Goal: Information Seeking & Learning: Learn about a topic

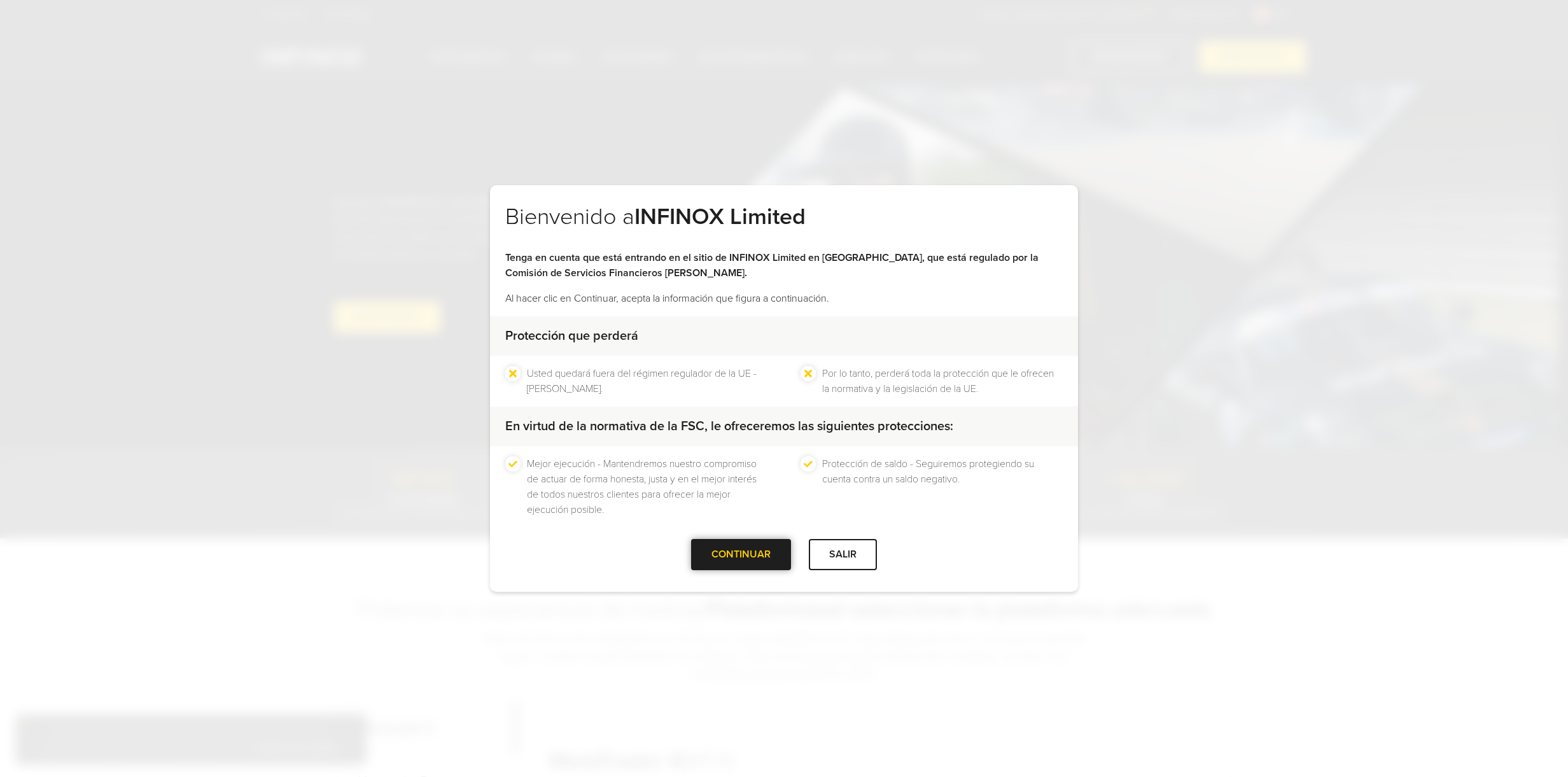
click at [742, 554] on div at bounding box center [742, 554] width 0 height 0
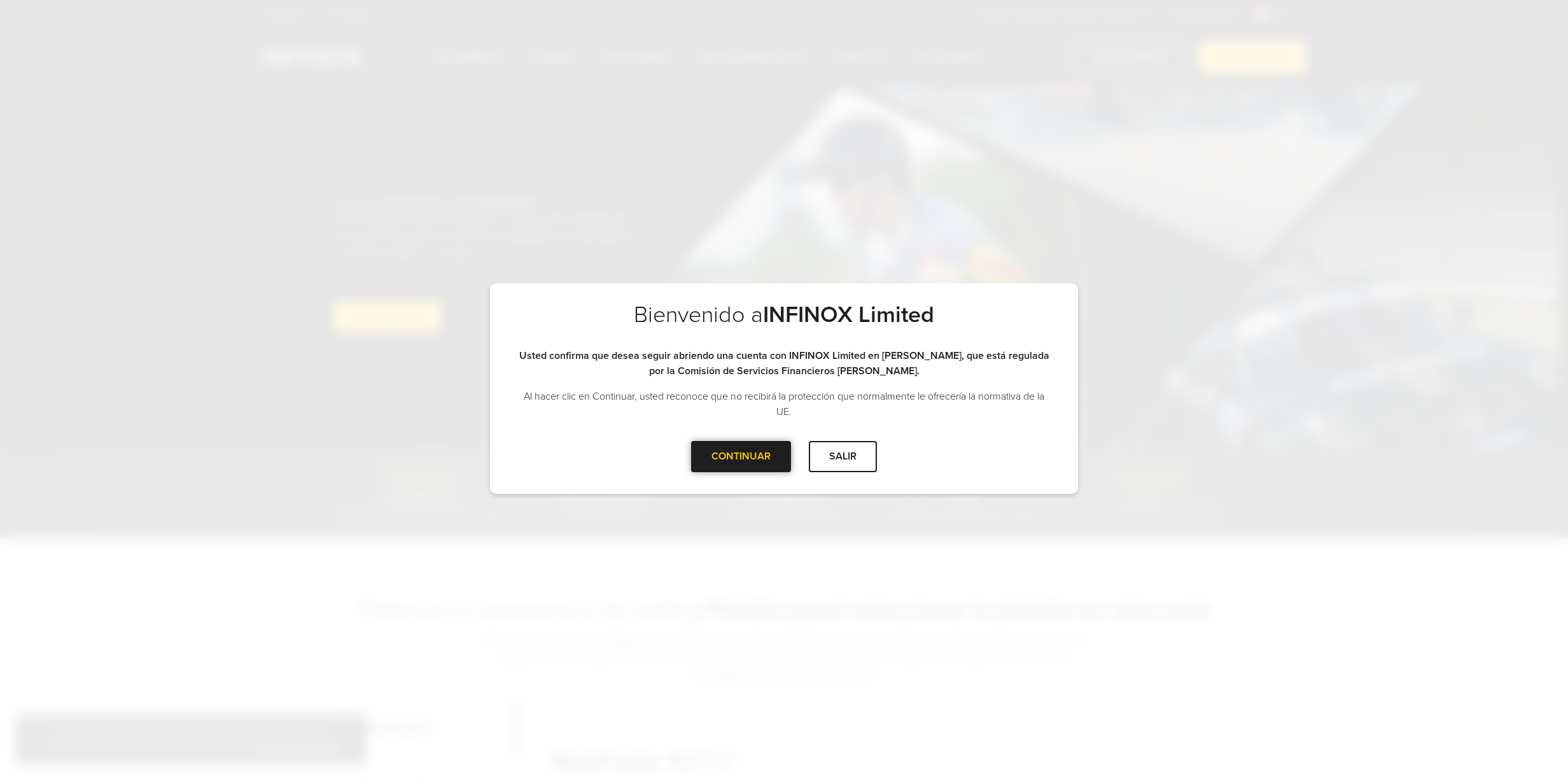
click at [742, 457] on div at bounding box center [742, 457] width 0 height 0
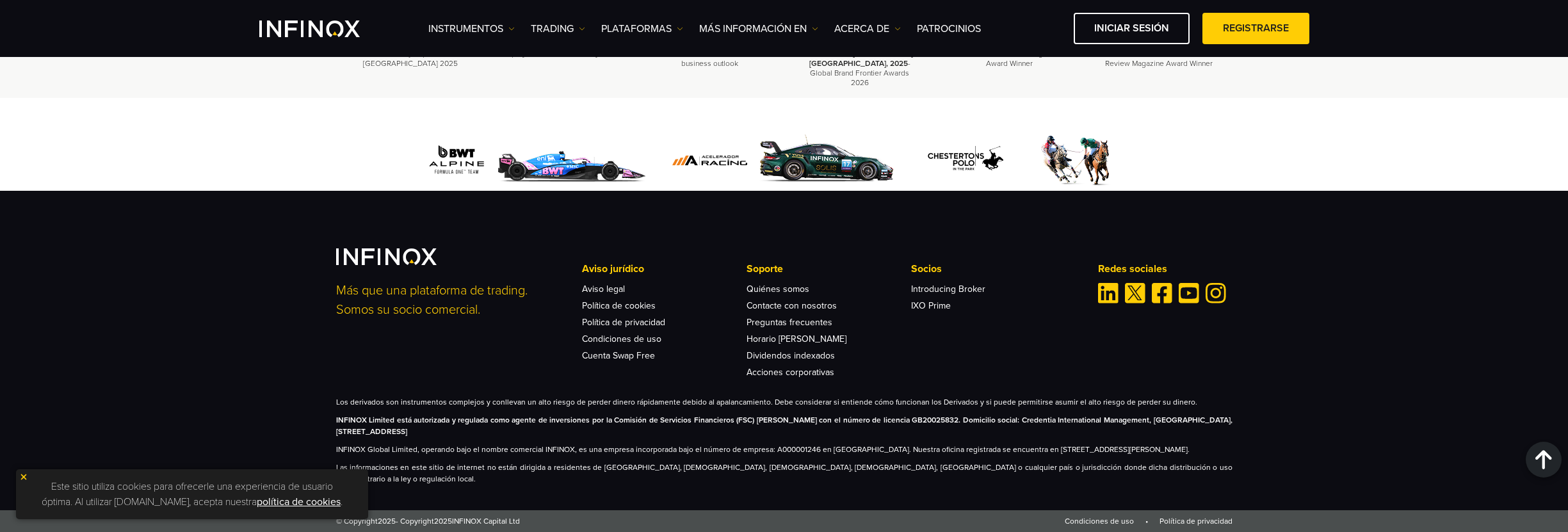
scroll to position [4091, 0]
click at [776, 294] on link "Quiénes somos" at bounding box center [777, 289] width 63 height 11
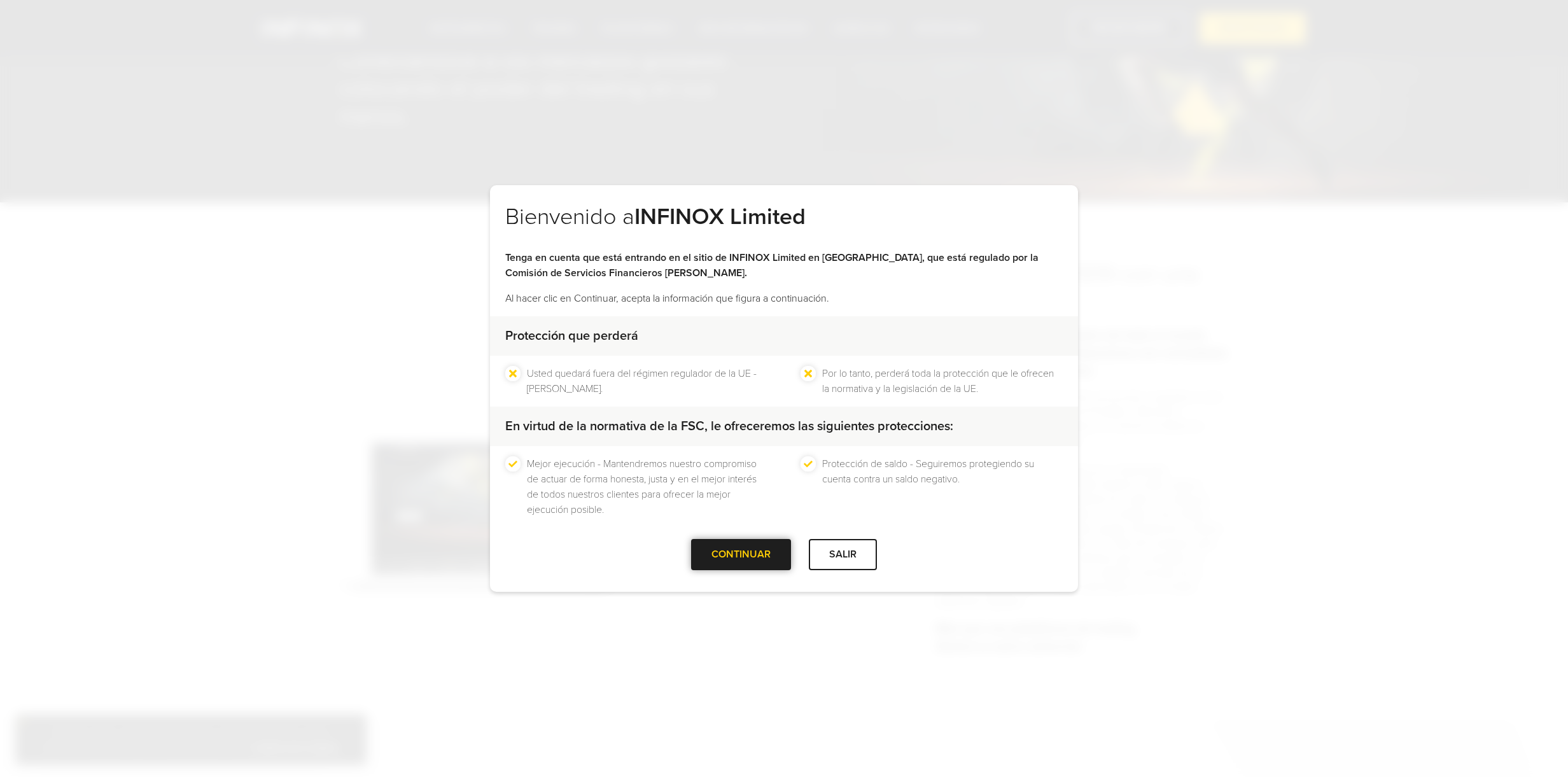
click at [742, 554] on div at bounding box center [742, 554] width 0 height 0
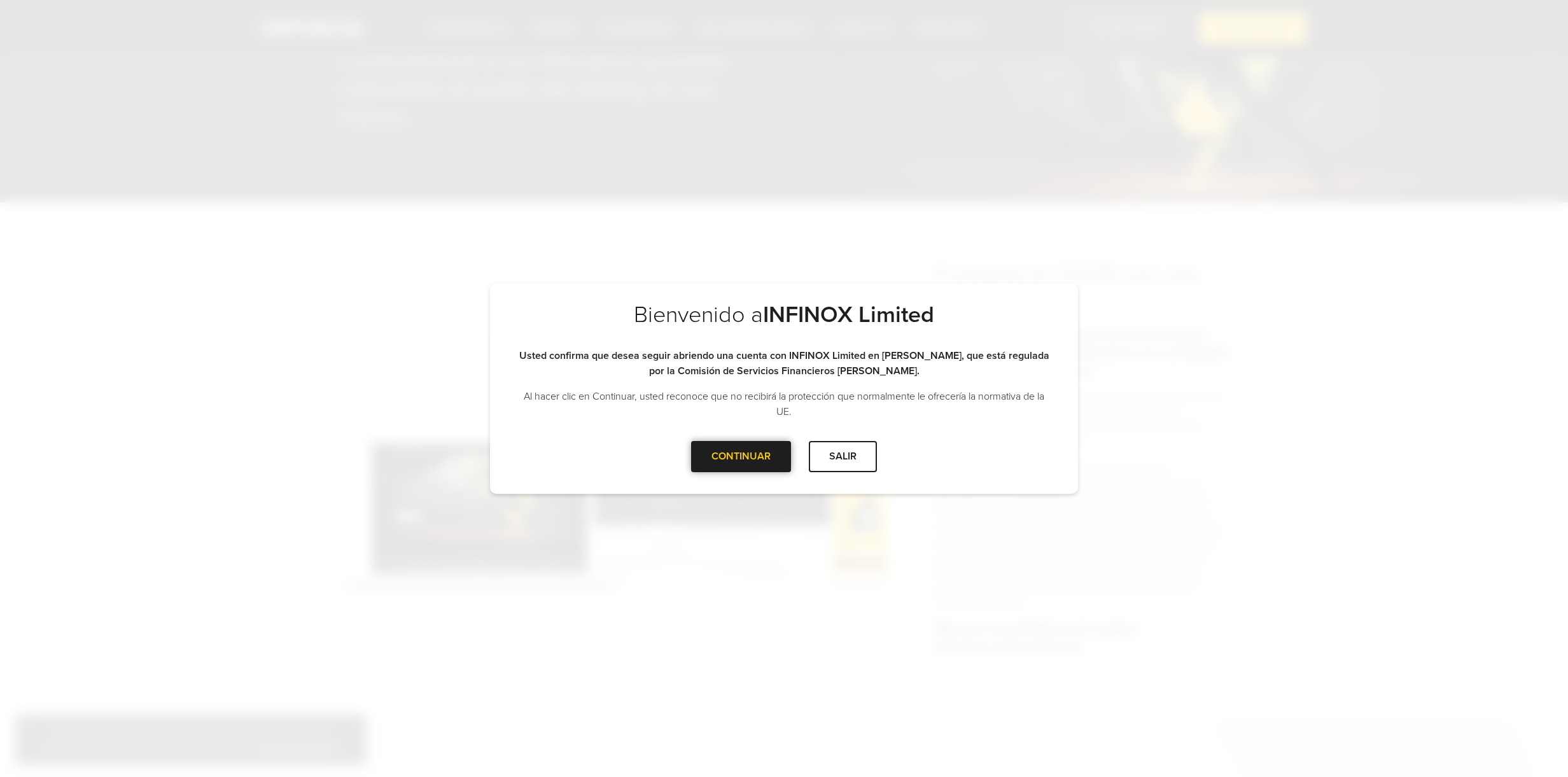
click at [763, 445] on div "CONTINUAR" at bounding box center [741, 457] width 100 height 32
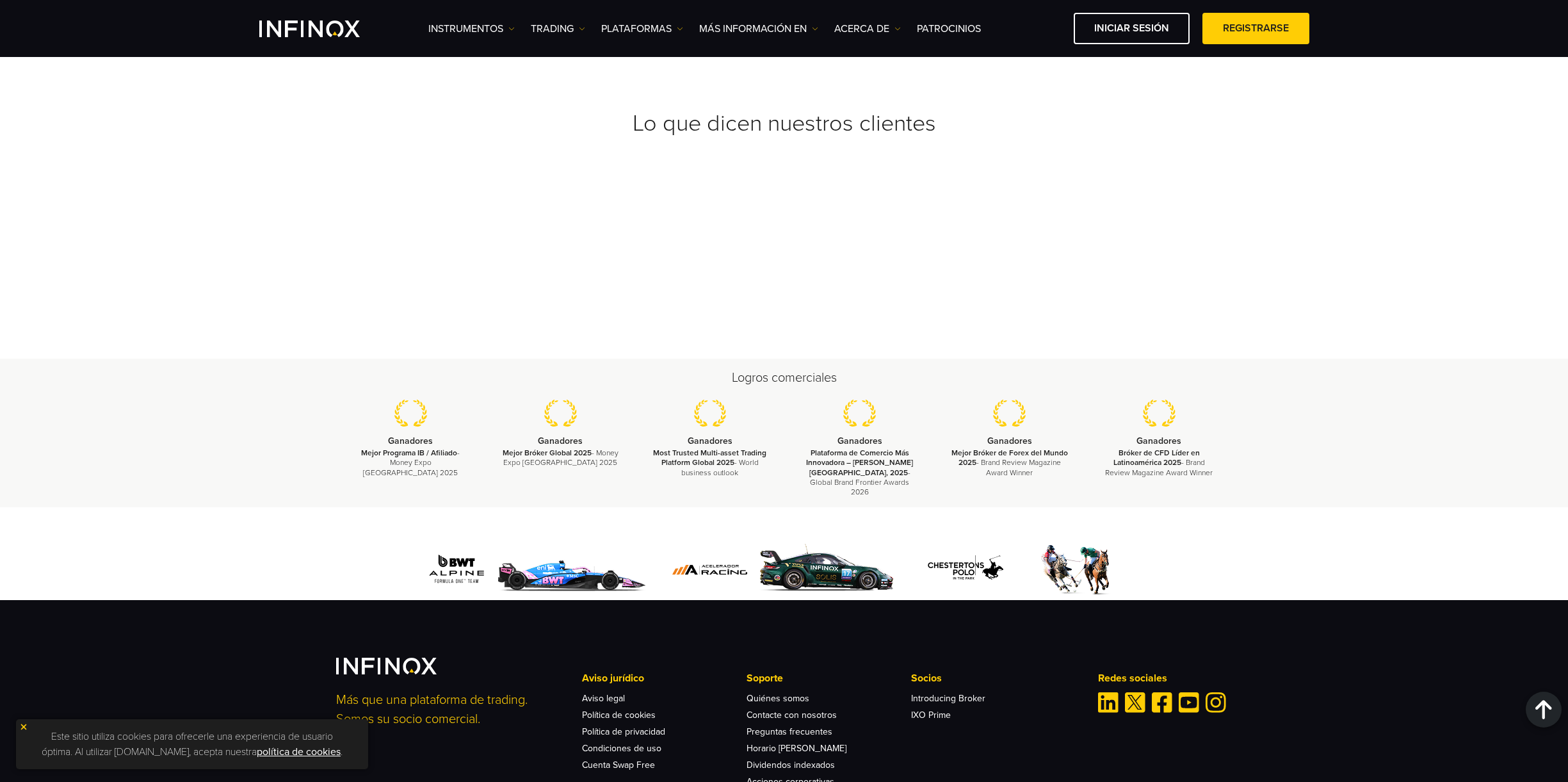
scroll to position [4691, 0]
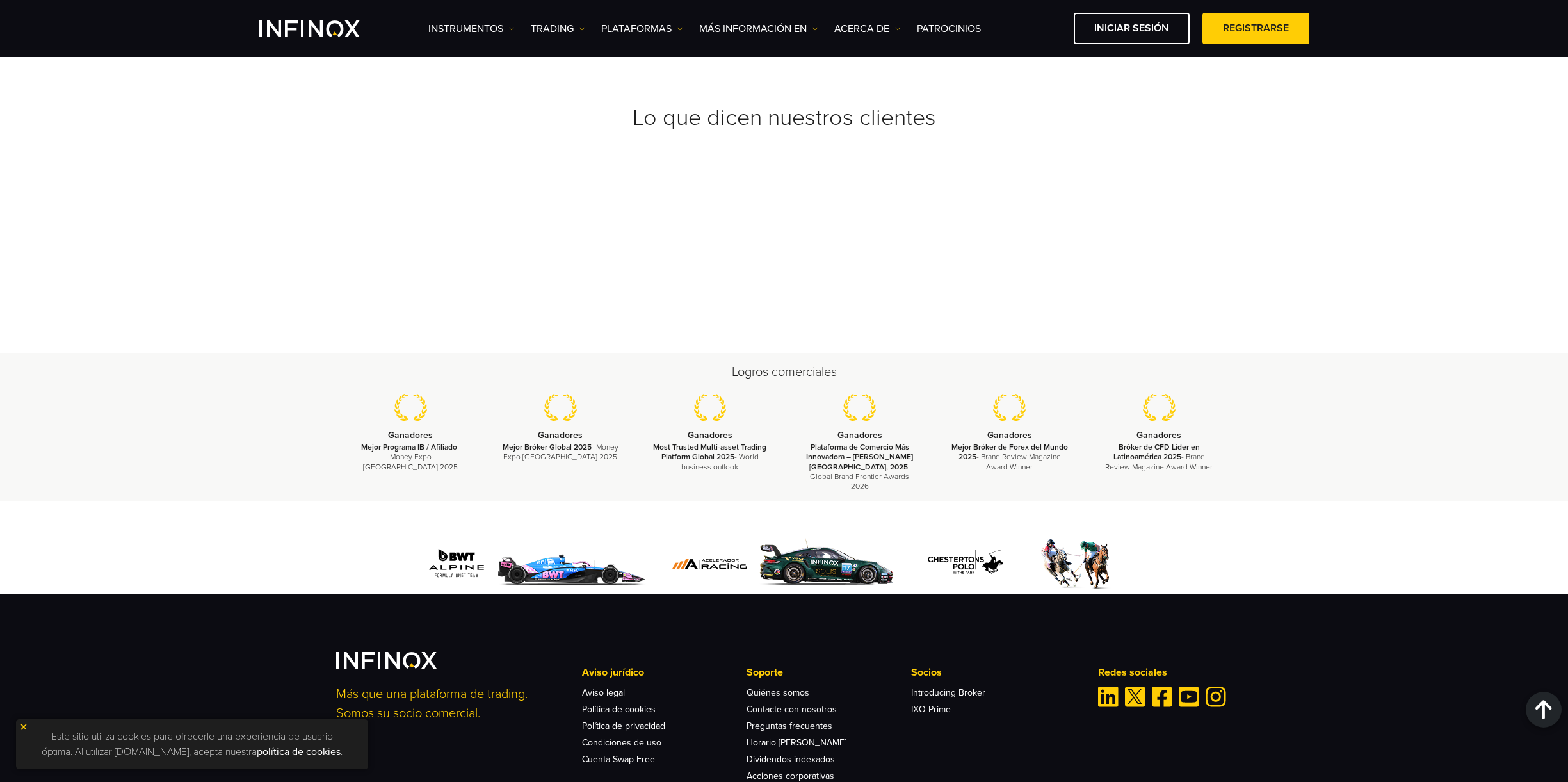
click at [21, 726] on img at bounding box center [24, 727] width 9 height 9
drag, startPoint x: 857, startPoint y: 700, endPoint x: 831, endPoint y: 699, distance: 26.0
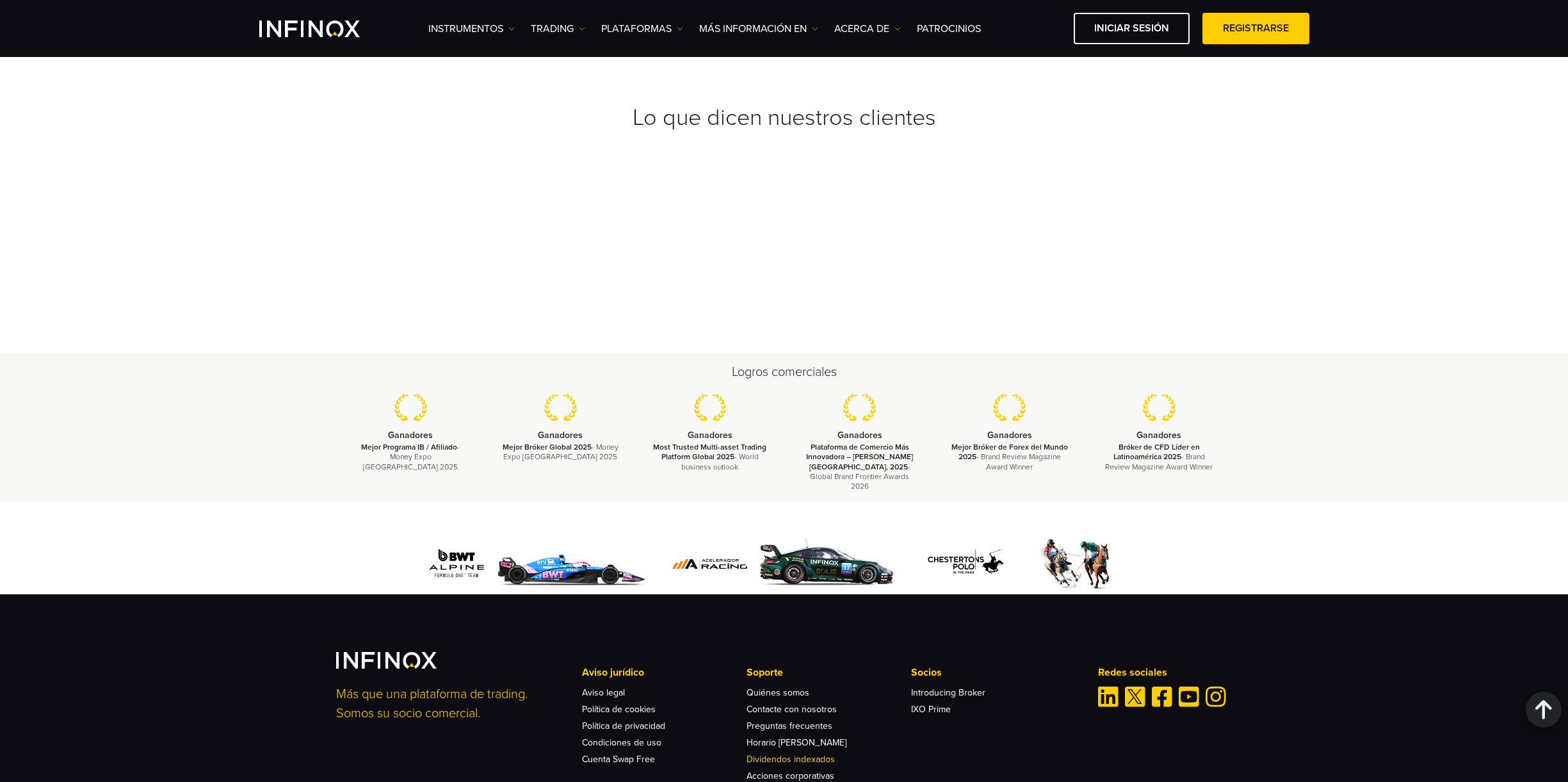
copy p "Anguila"
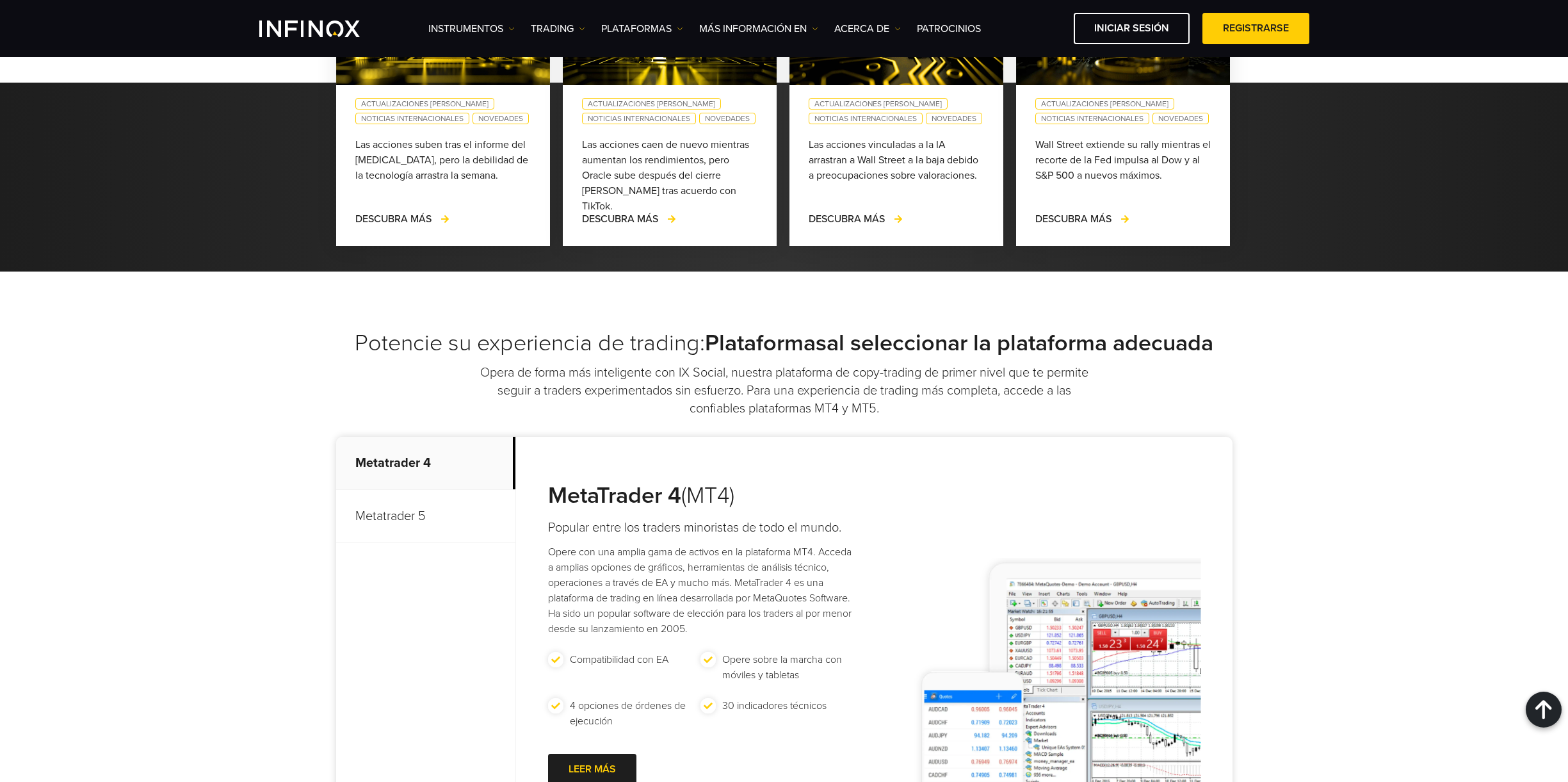
scroll to position [3811, 0]
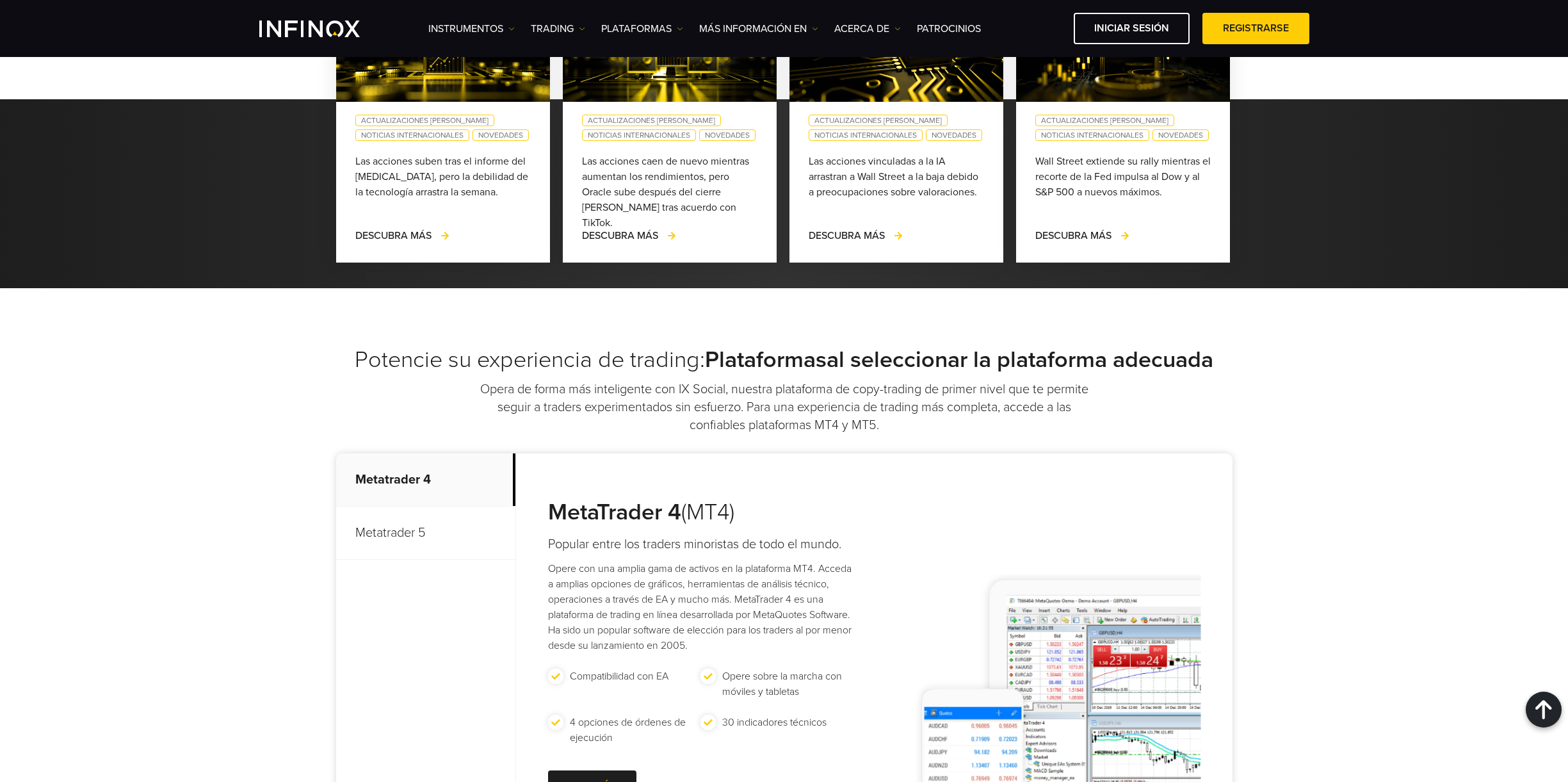
click at [428, 506] on p "Metatrader 5" at bounding box center [426, 533] width 179 height 53
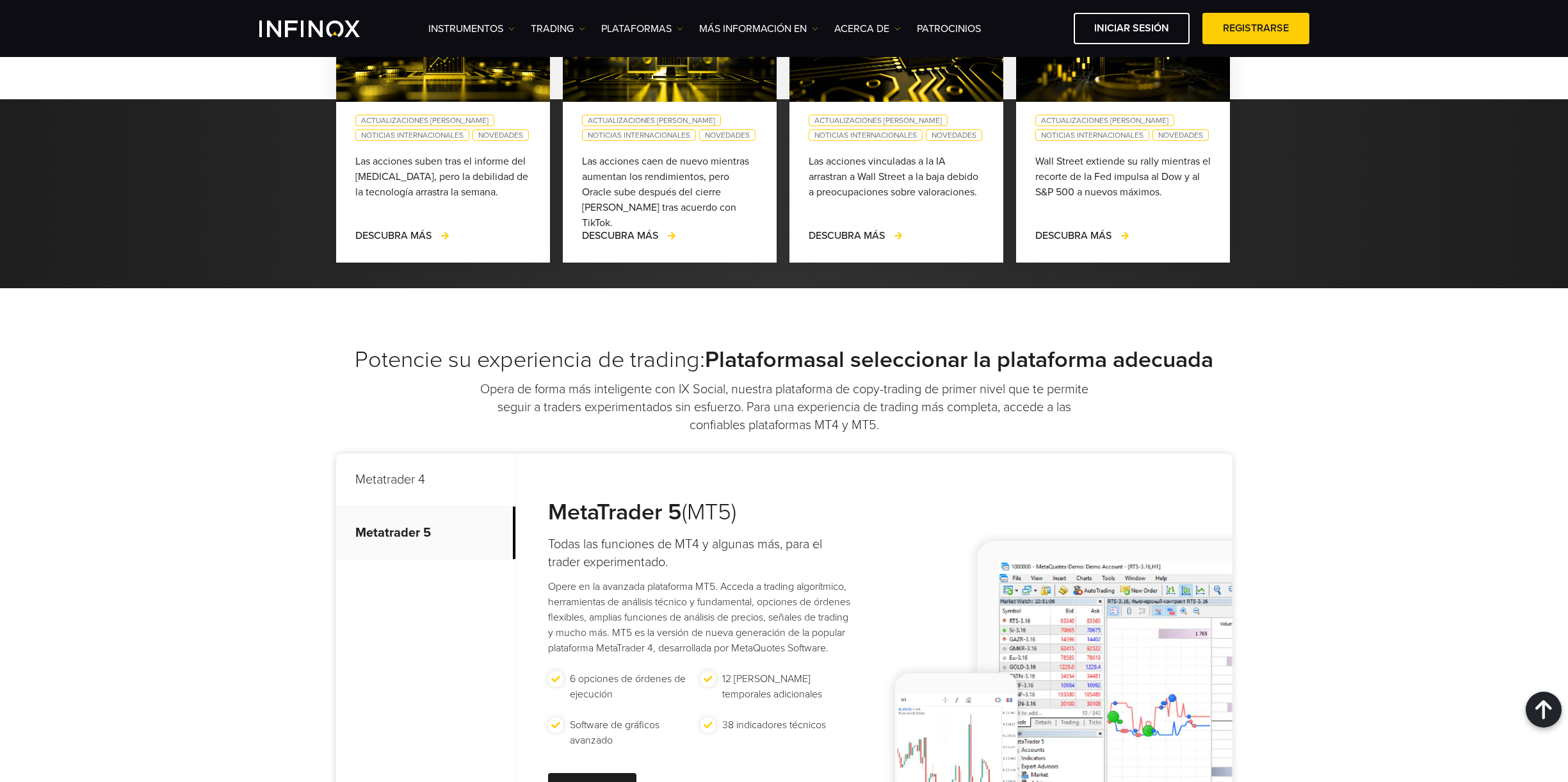
click at [428, 453] on p "Metatrader 4" at bounding box center [426, 480] width 179 height 53
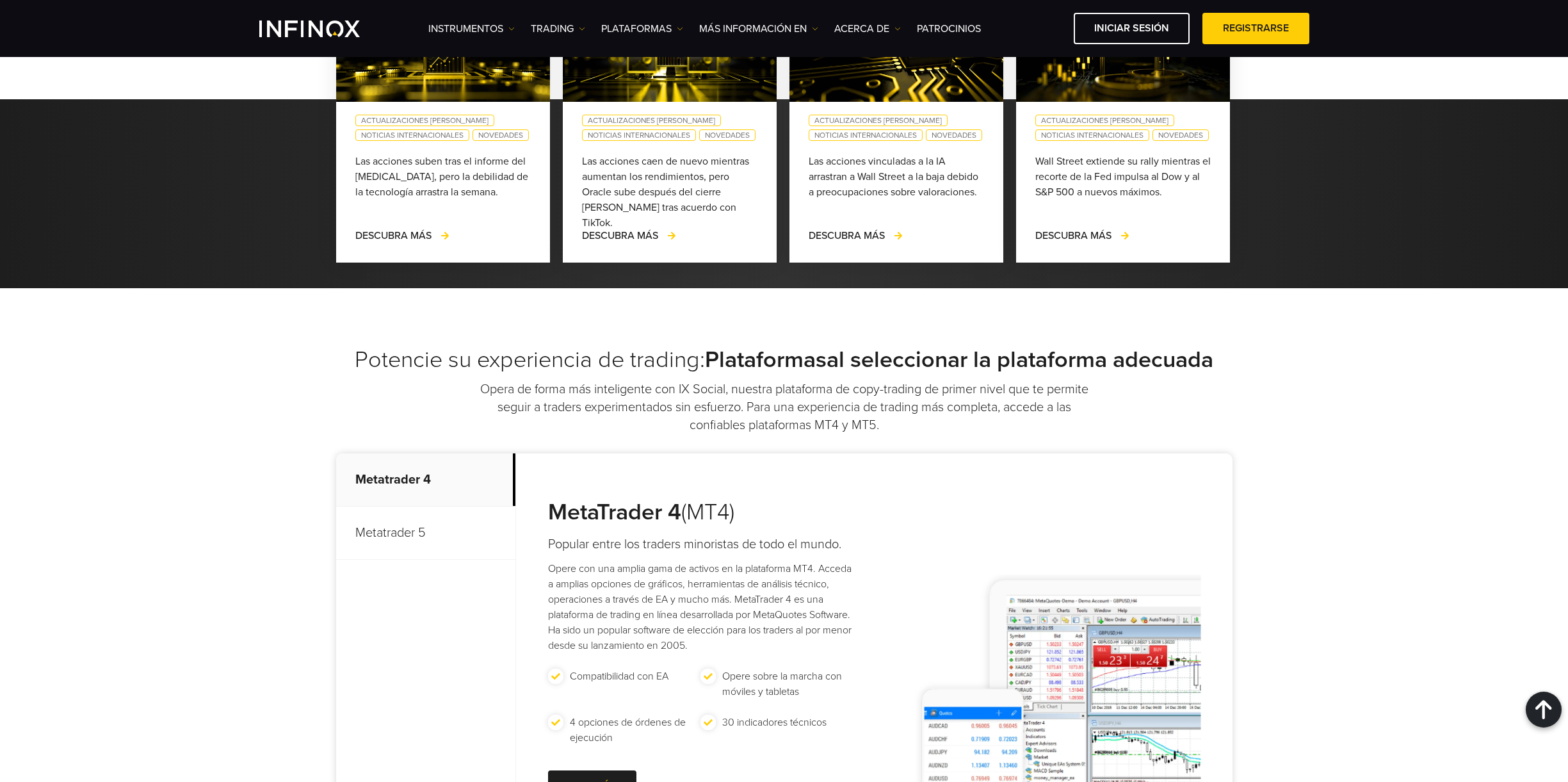
scroll to position [0, 0]
click at [425, 506] on p "Metatrader 5" at bounding box center [426, 533] width 179 height 53
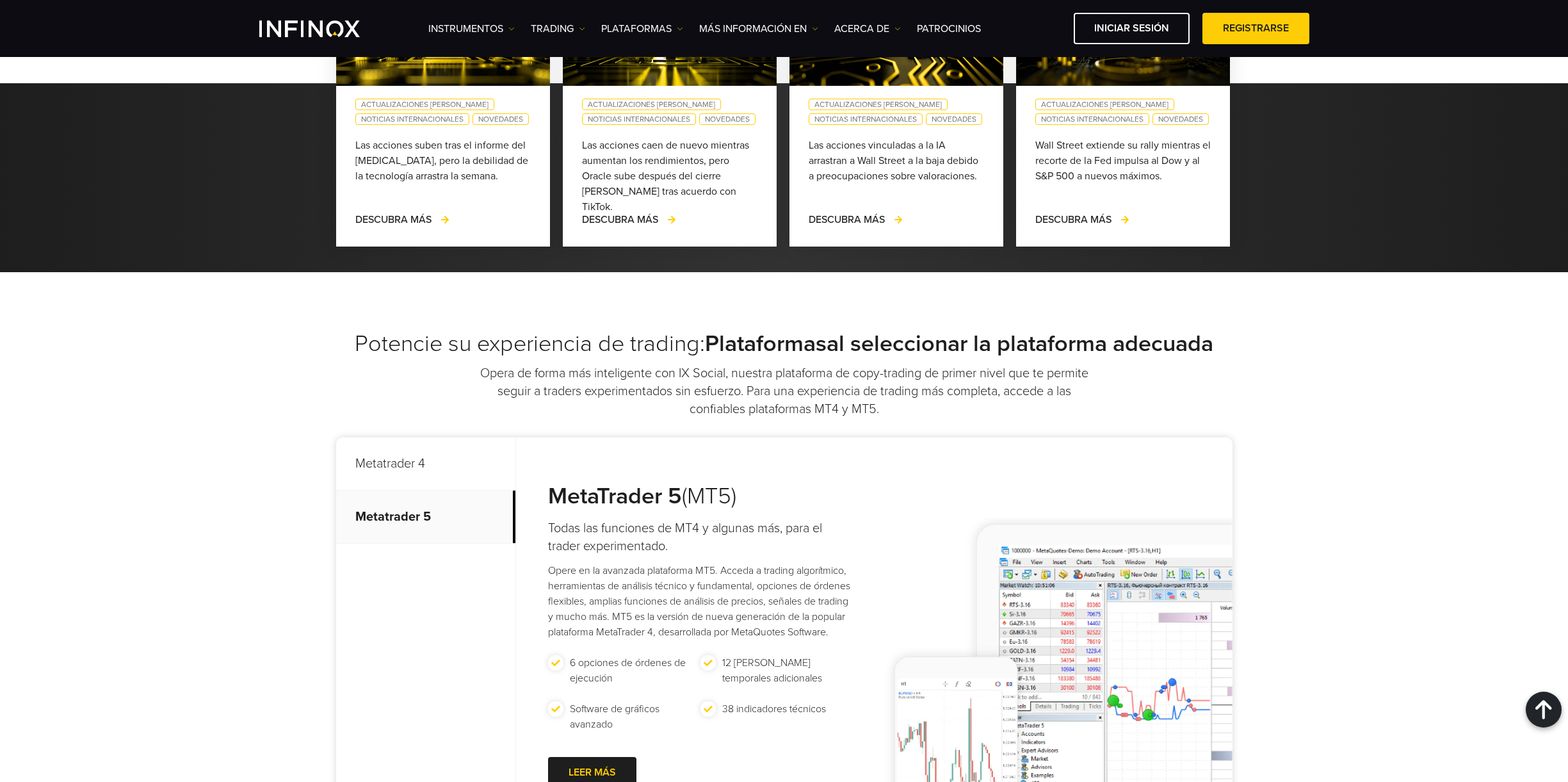
scroll to position [3606, 0]
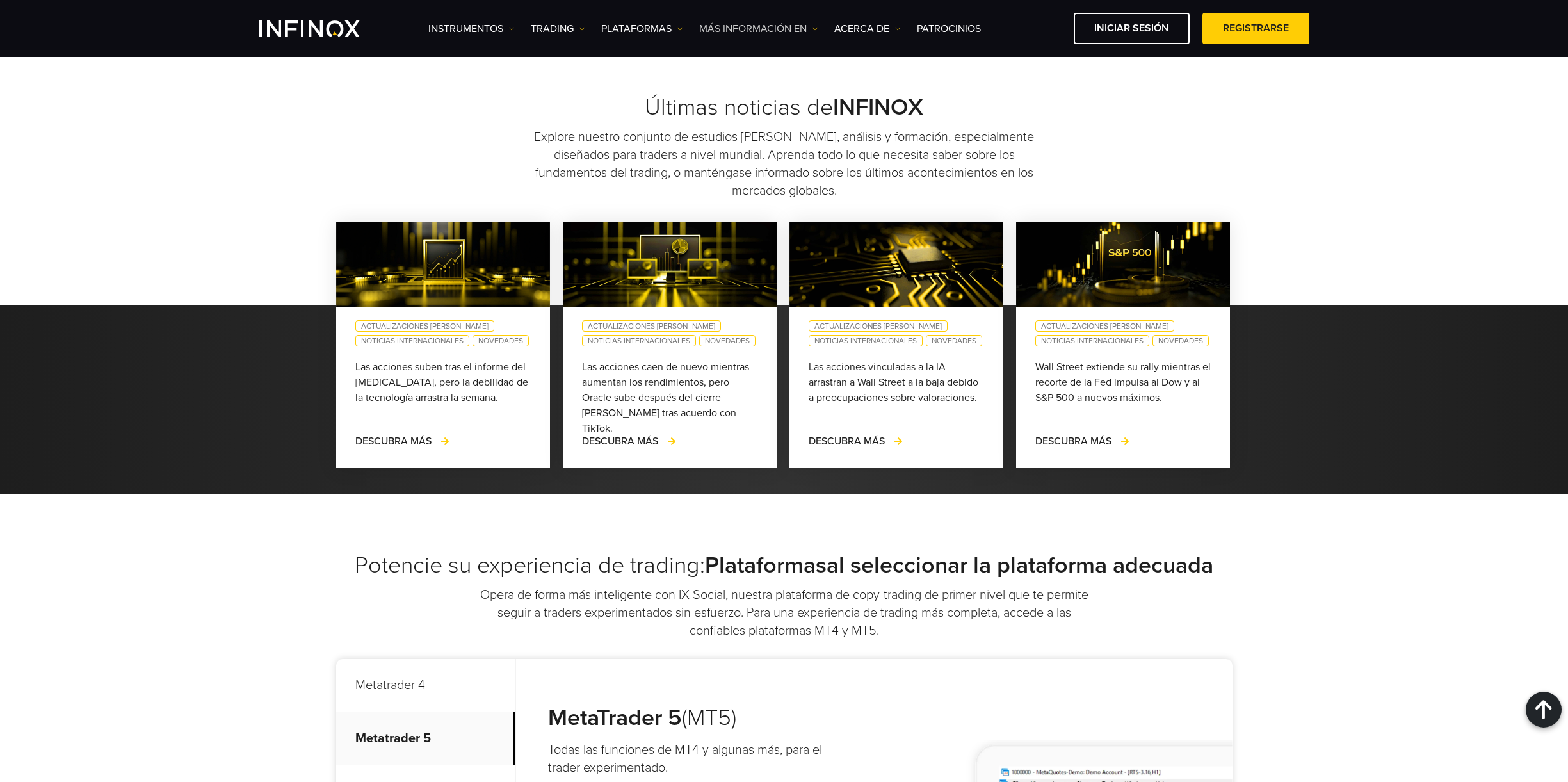
click at [781, 23] on link "Más información en" at bounding box center [759, 28] width 119 height 15
click at [865, 27] on link "ACERCA DE" at bounding box center [867, 28] width 66 height 15
click at [627, 22] on link "PLATAFORMAS" at bounding box center [642, 28] width 82 height 15
click at [559, 30] on link "TRADING" at bounding box center [558, 28] width 55 height 15
click at [481, 32] on link "Instrumentos" at bounding box center [472, 28] width 87 height 15
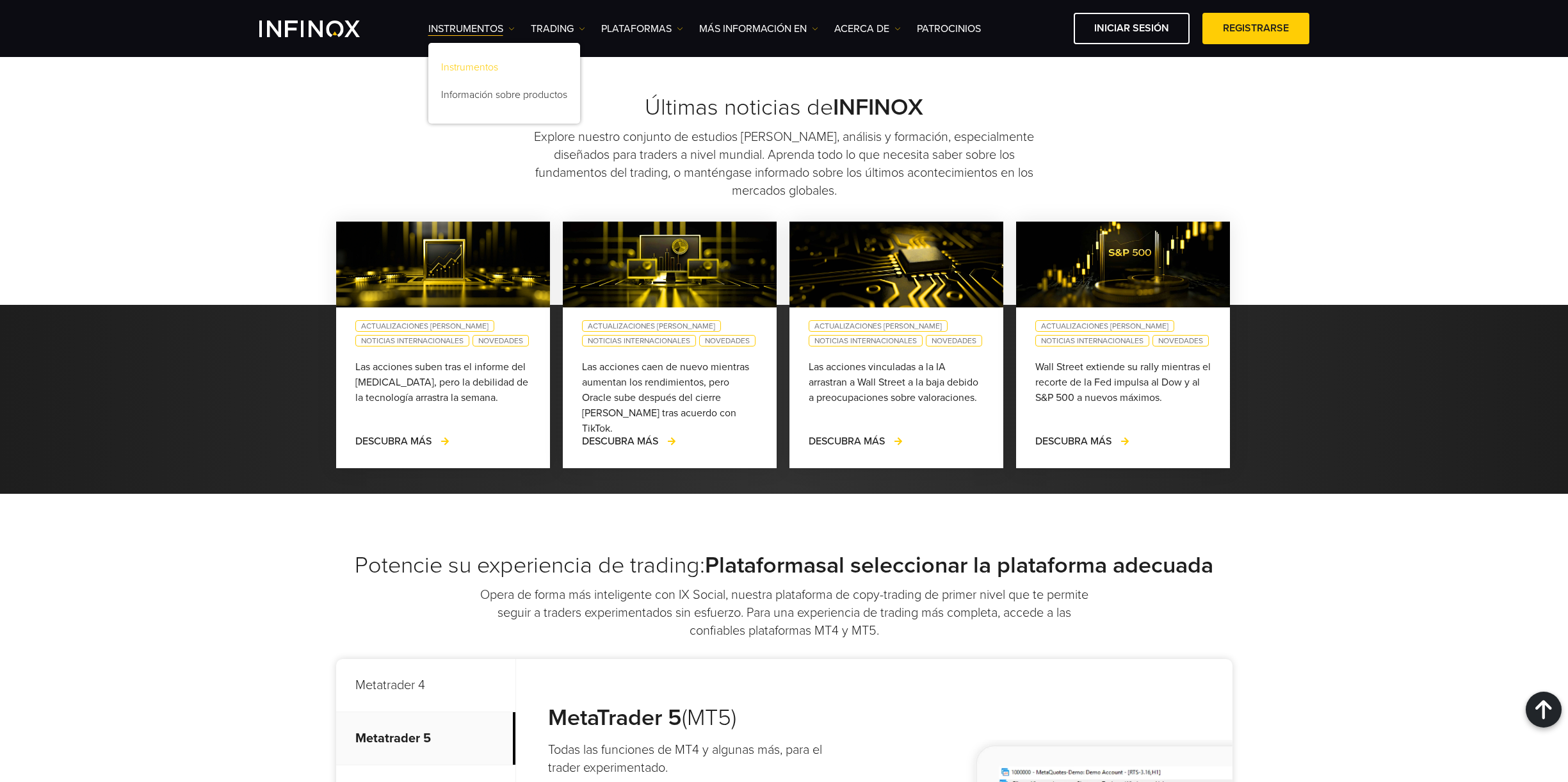
click at [490, 62] on link "Instrumentos" at bounding box center [504, 69] width 152 height 27
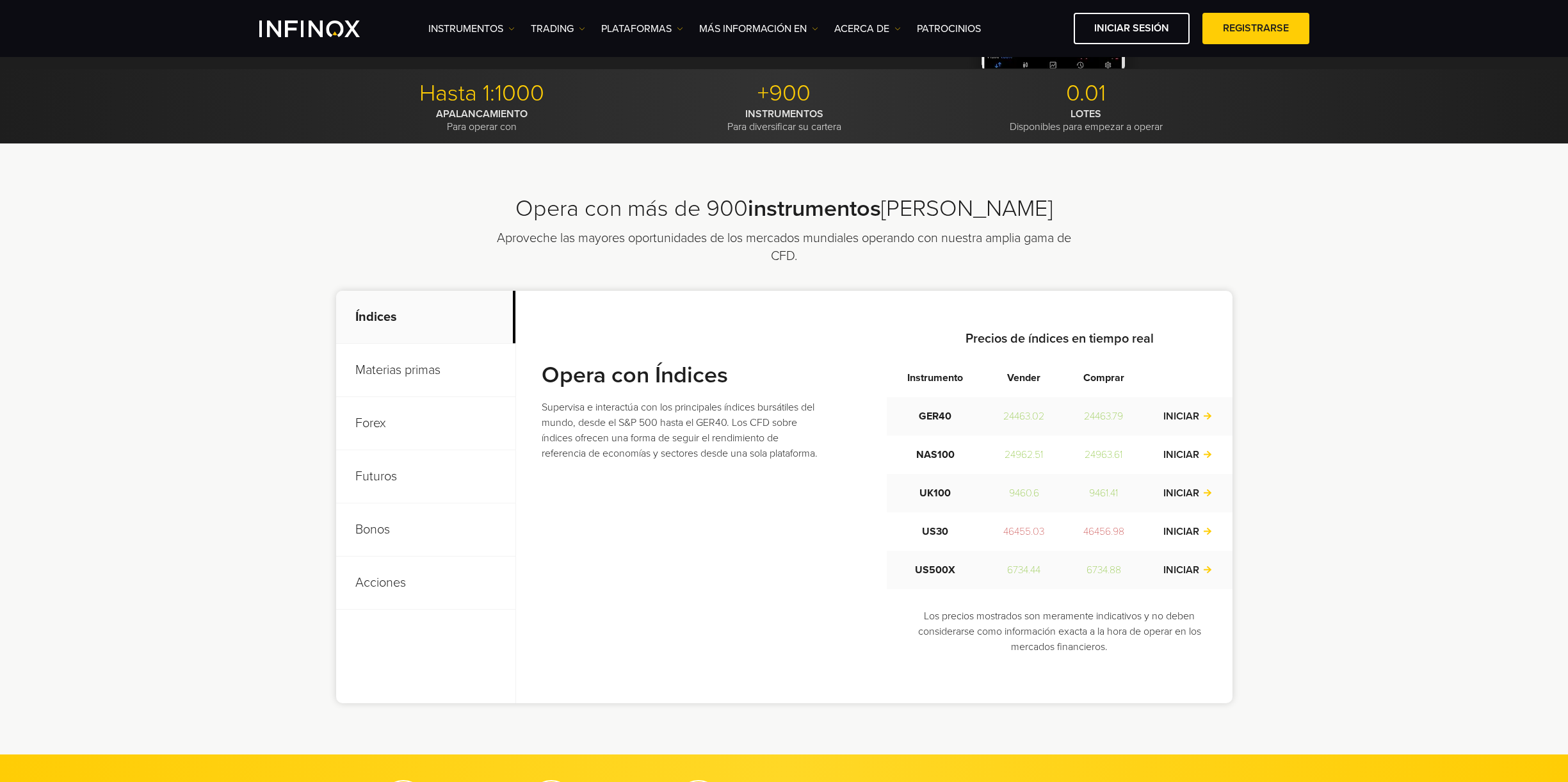
scroll to position [292, 0]
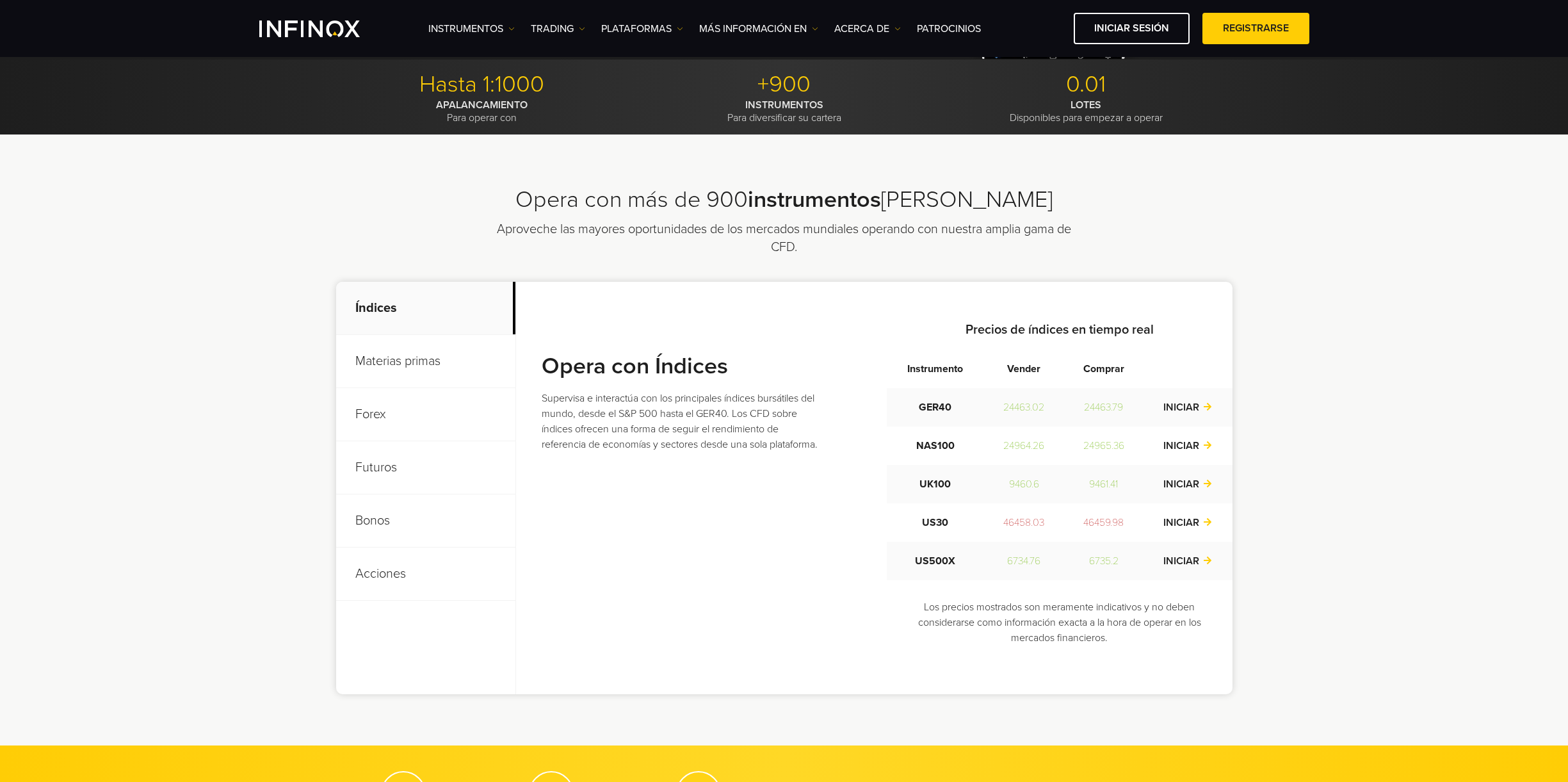
click at [399, 366] on p "Materias primas" at bounding box center [426, 361] width 179 height 53
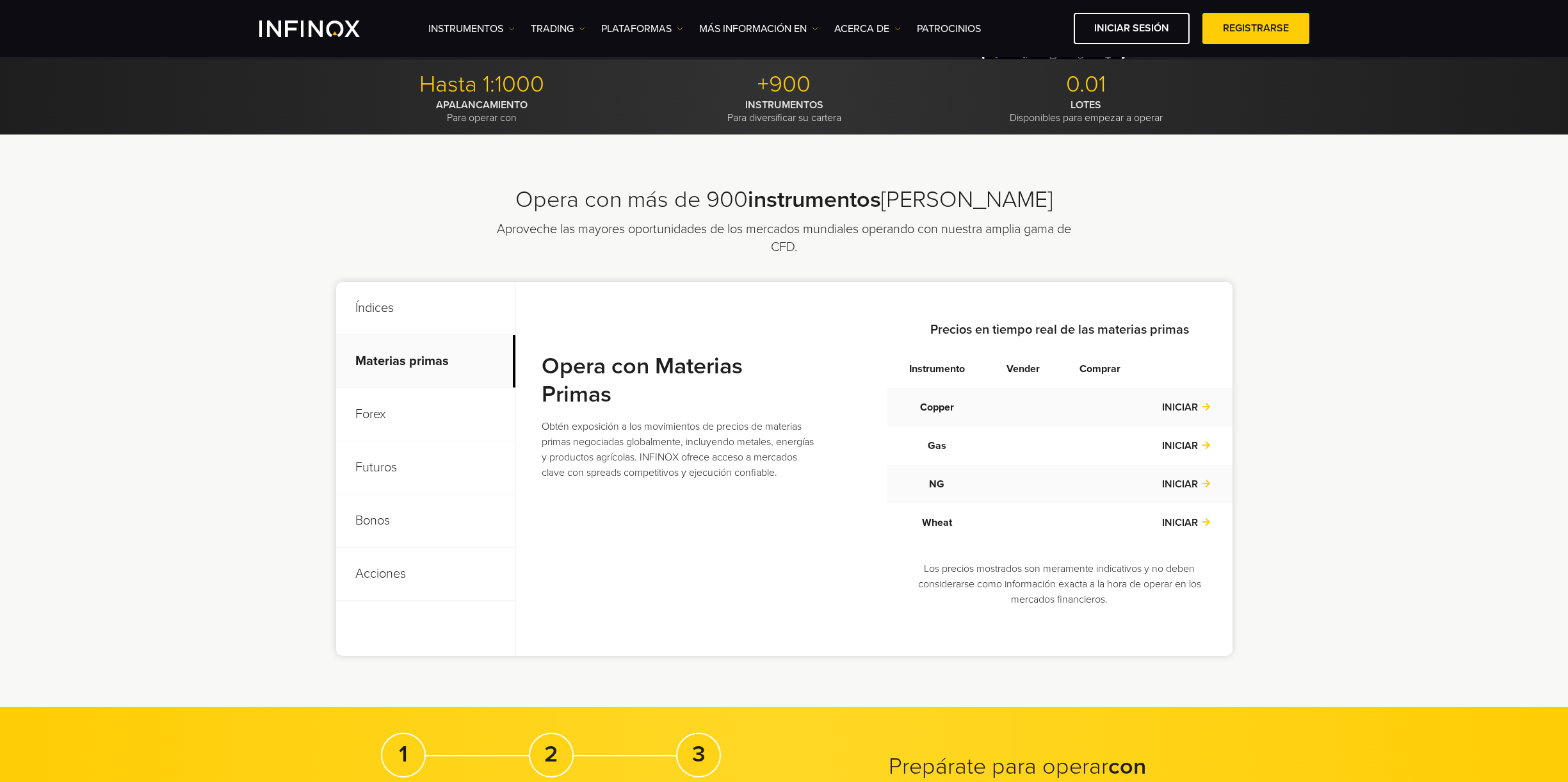
scroll to position [0, 0]
click at [385, 411] on p "Forex" at bounding box center [426, 414] width 179 height 53
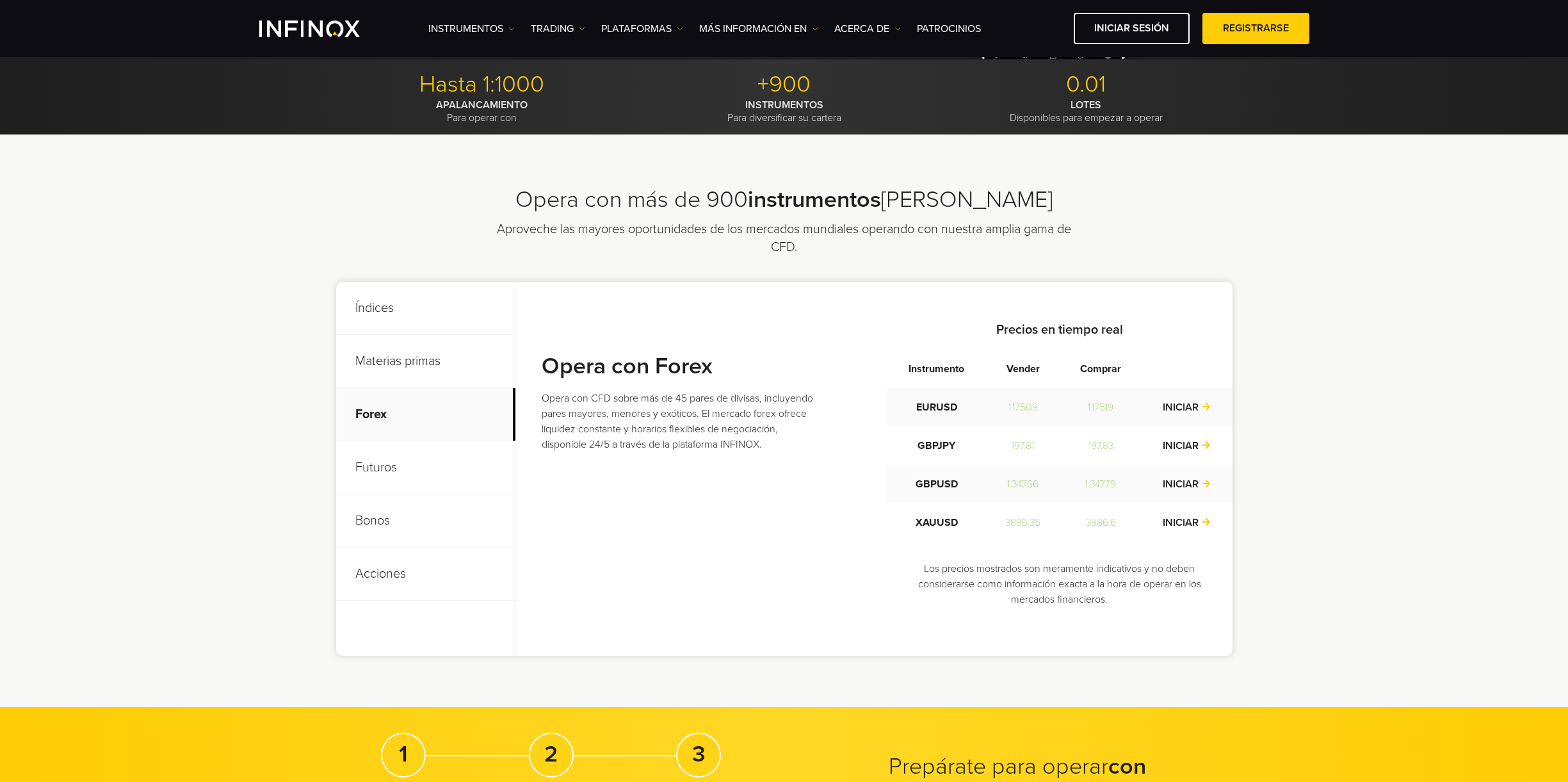
click at [383, 469] on p "Futuros" at bounding box center [426, 467] width 179 height 53
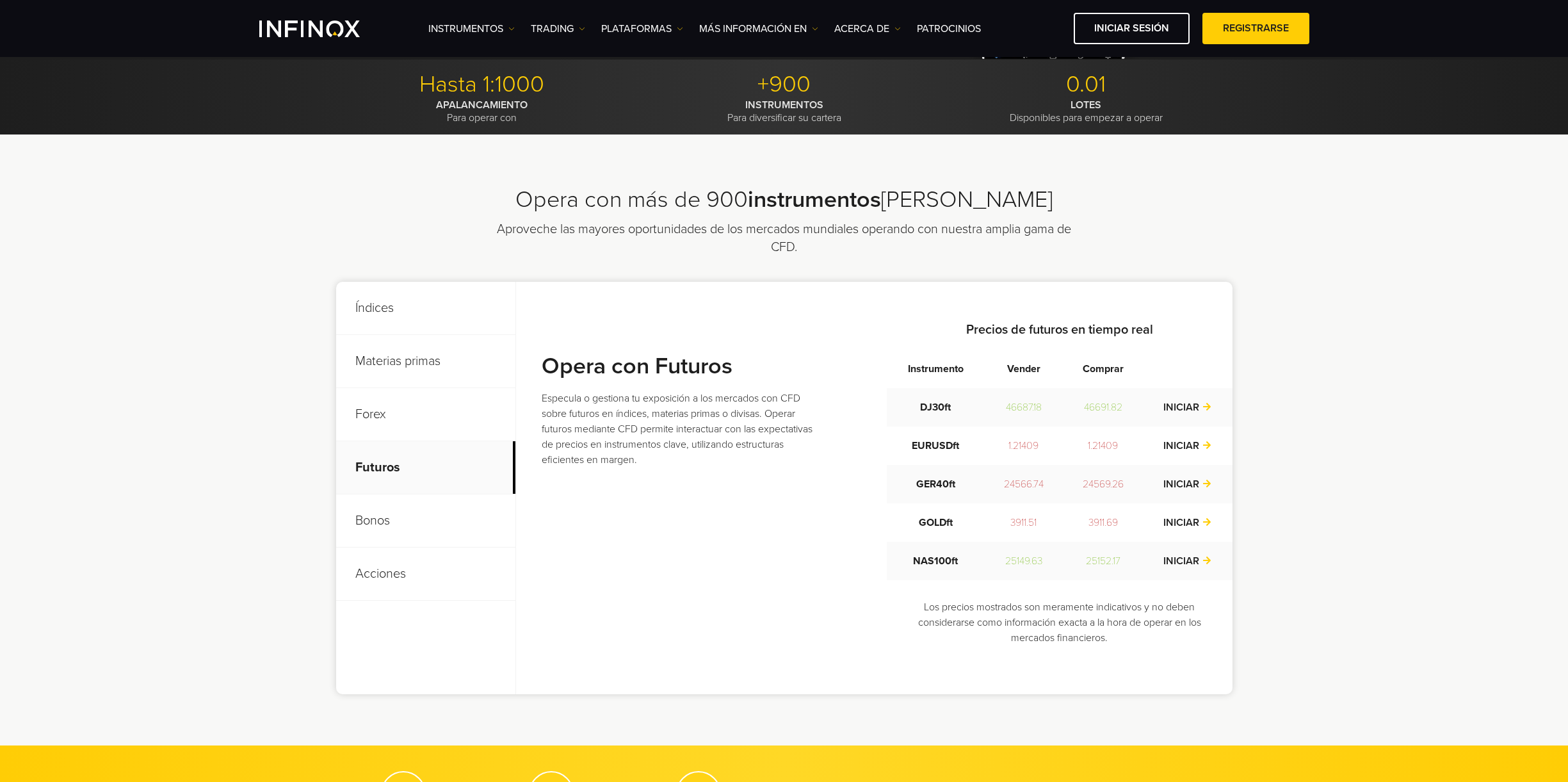
click at [385, 523] on p "Bonos" at bounding box center [426, 521] width 179 height 53
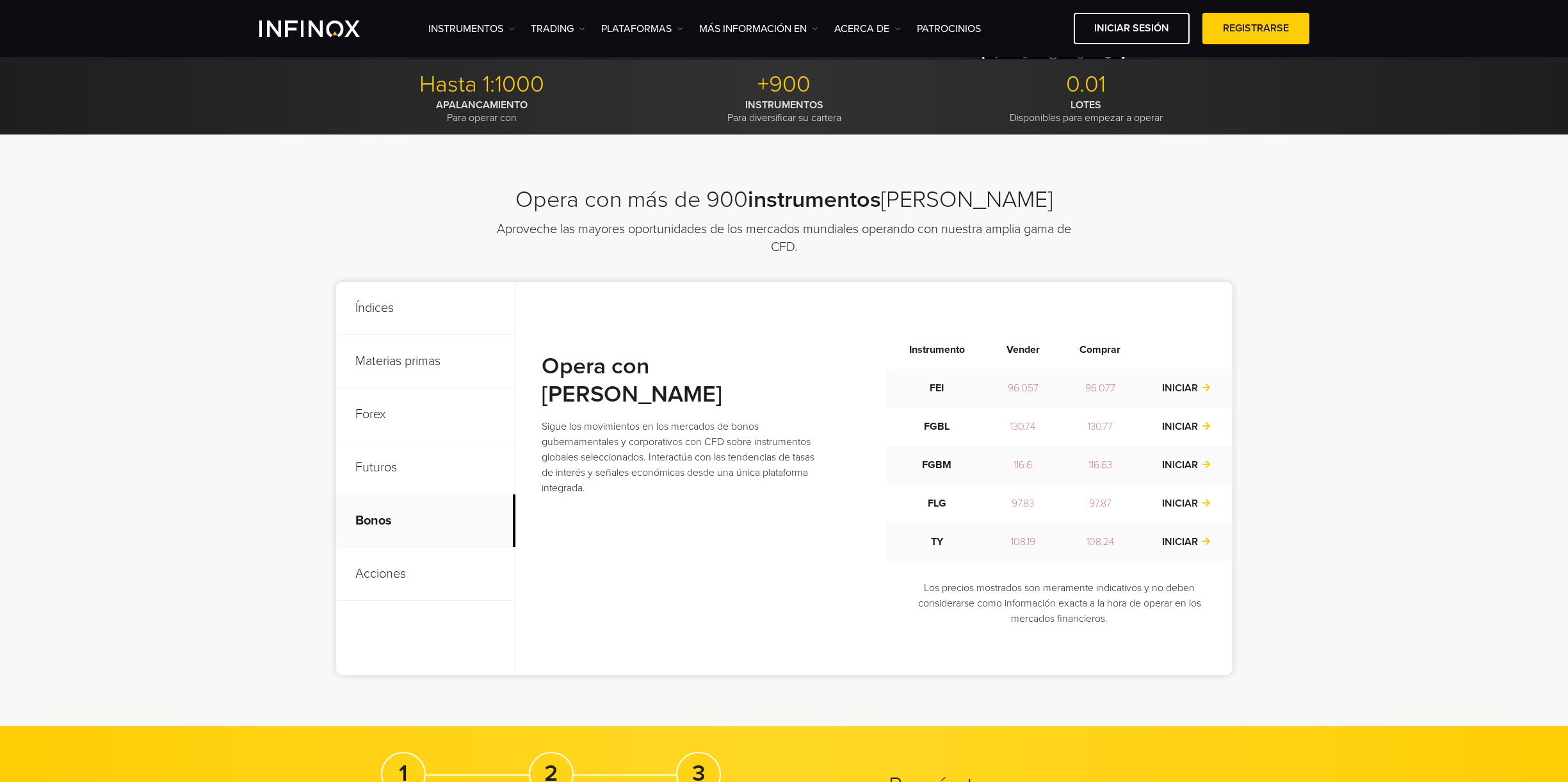
click at [385, 575] on p "Acciones" at bounding box center [426, 574] width 179 height 53
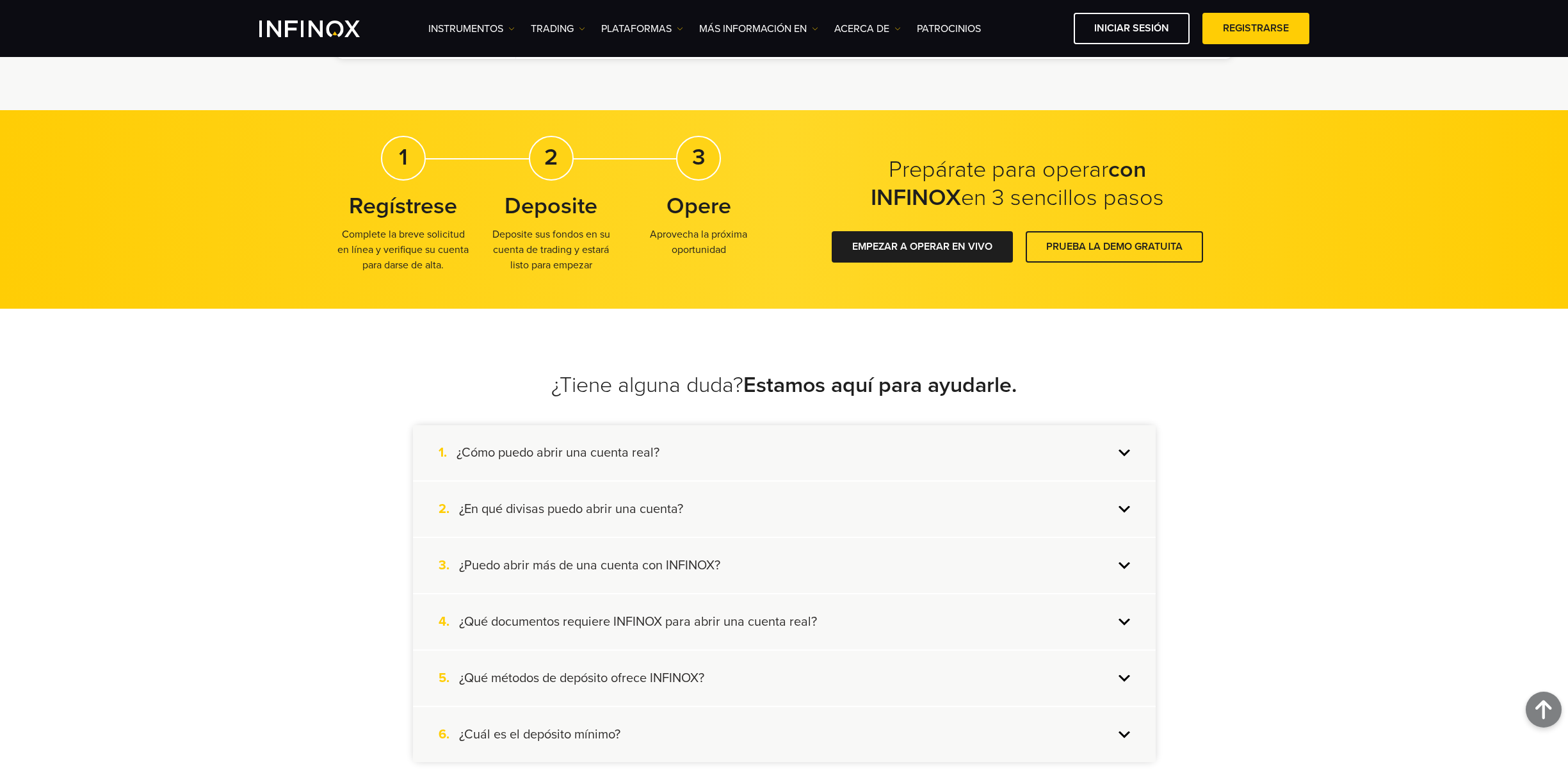
scroll to position [1074, 0]
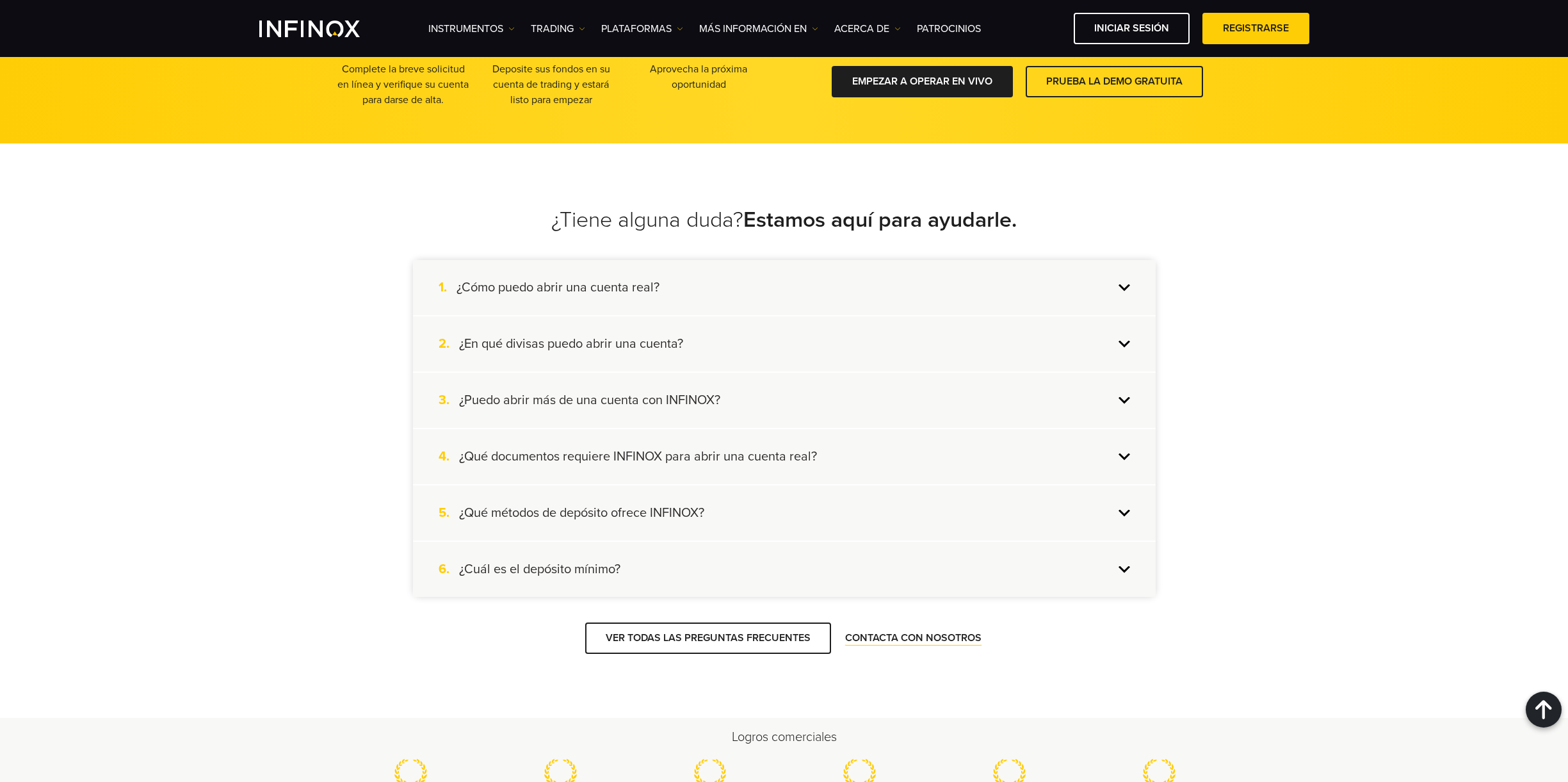
click at [597, 514] on h4 "¿Qué métodos de depósito ofrece INFINOX?" at bounding box center [582, 512] width 246 height 17
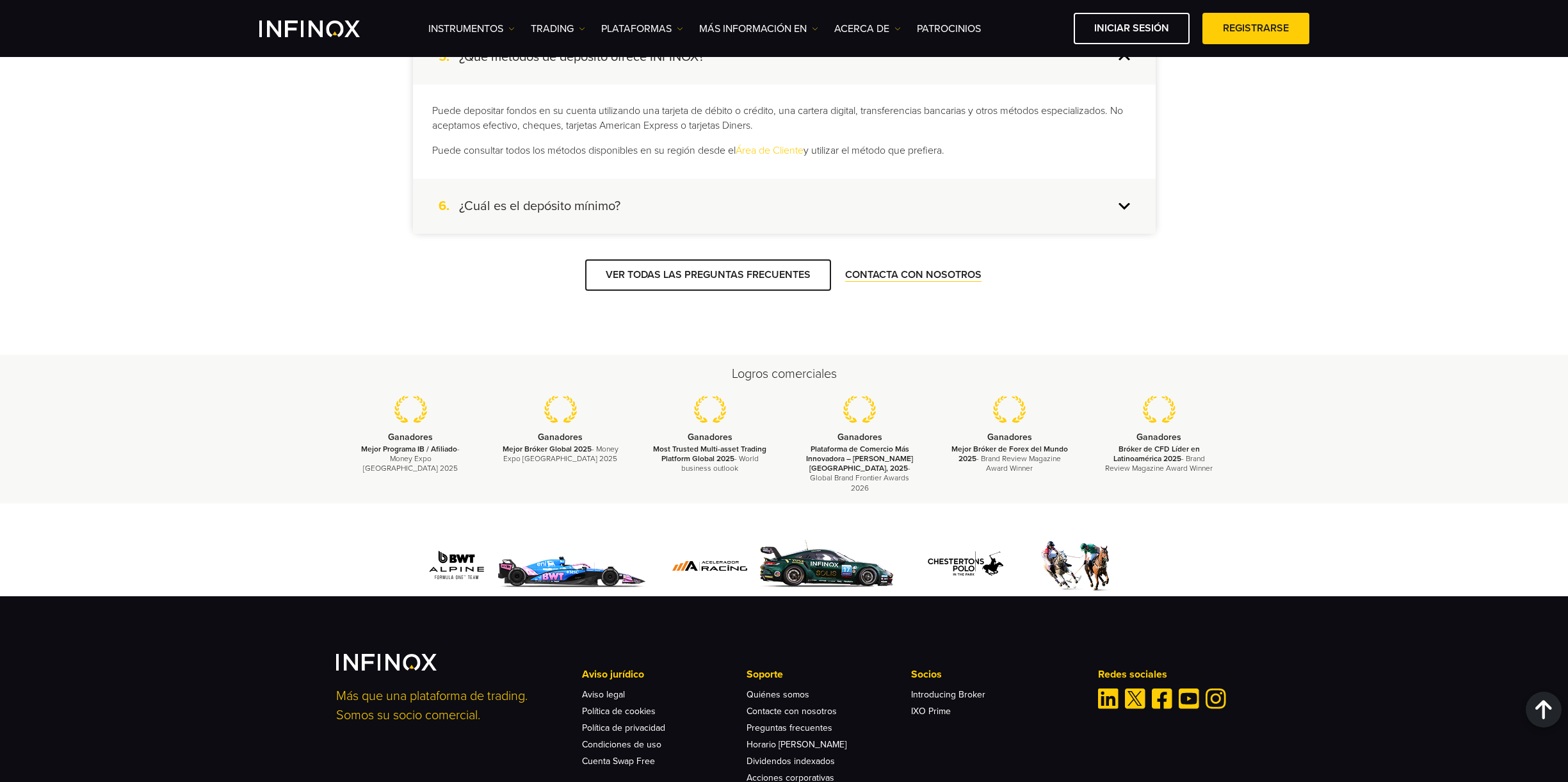
scroll to position [1240, 0]
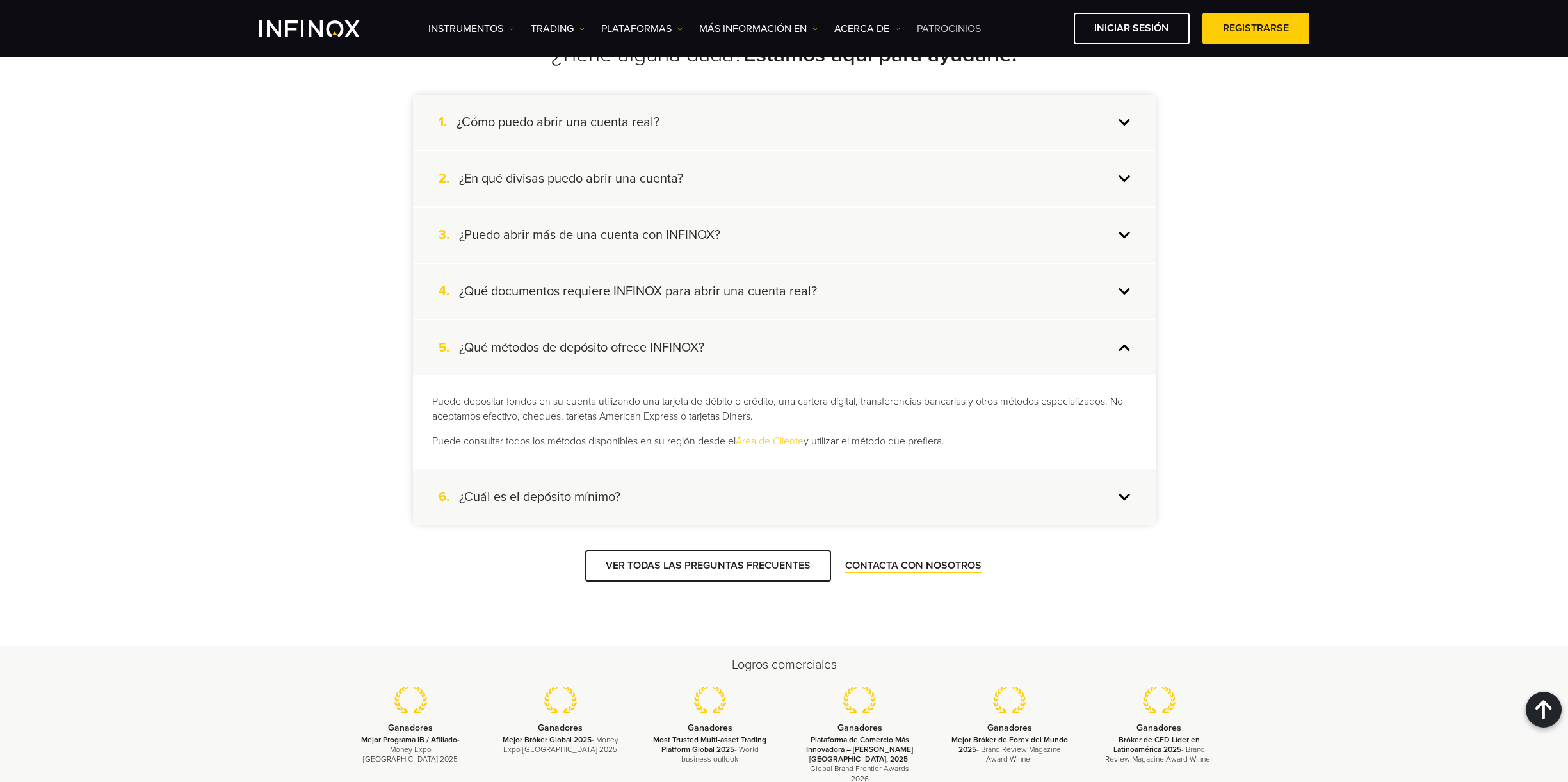
click at [966, 21] on link "Patrocinios" at bounding box center [949, 28] width 64 height 15
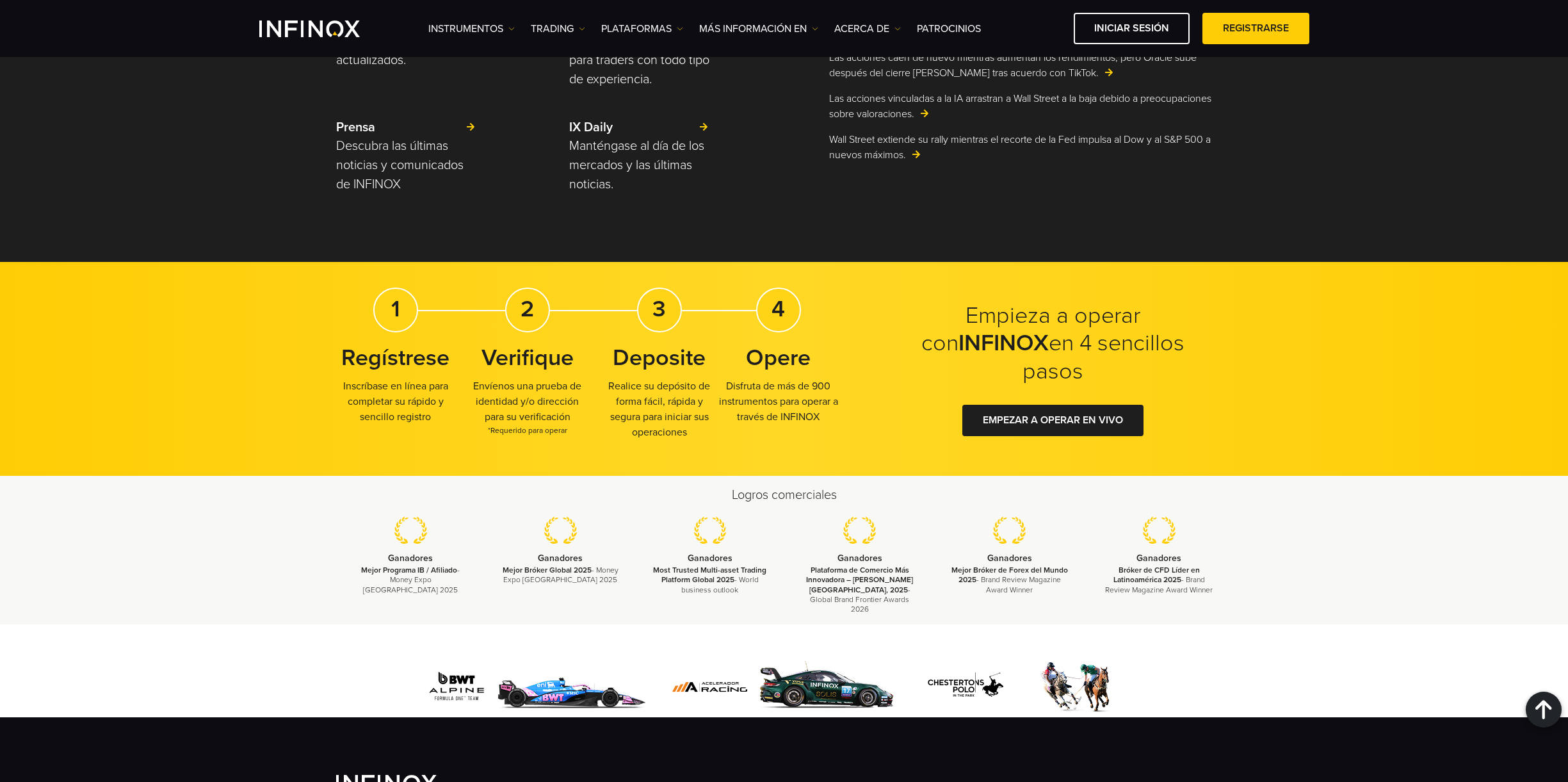
scroll to position [2015, 0]
